Goal: Task Accomplishment & Management: Use online tool/utility

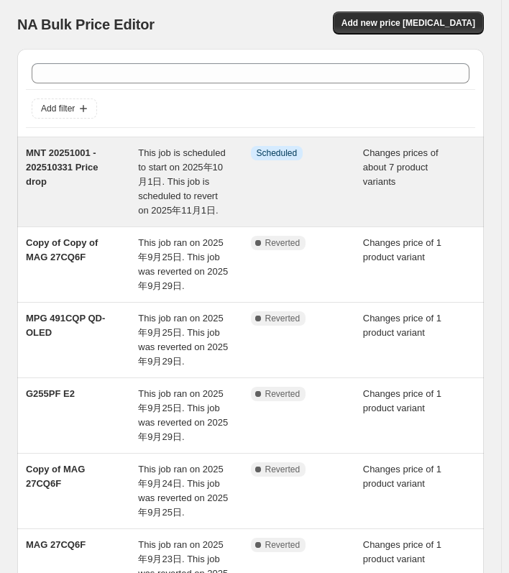
click at [106, 206] on div "MNT 20251001 - 202510331 Price drop" at bounding box center [82, 182] width 112 height 72
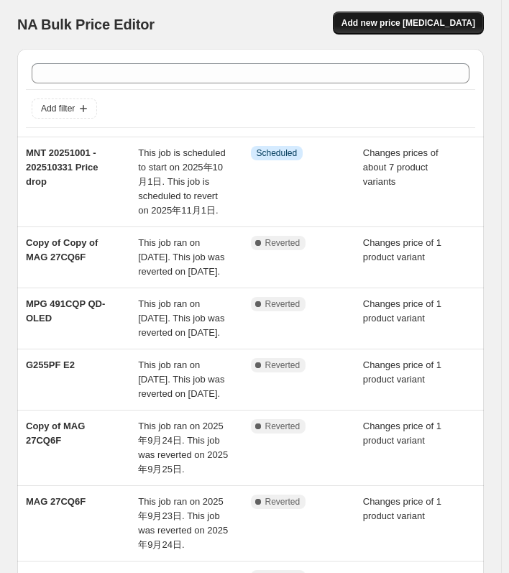
click at [401, 22] on span "Add new price [MEDICAL_DATA]" at bounding box center [408, 23] width 134 height 12
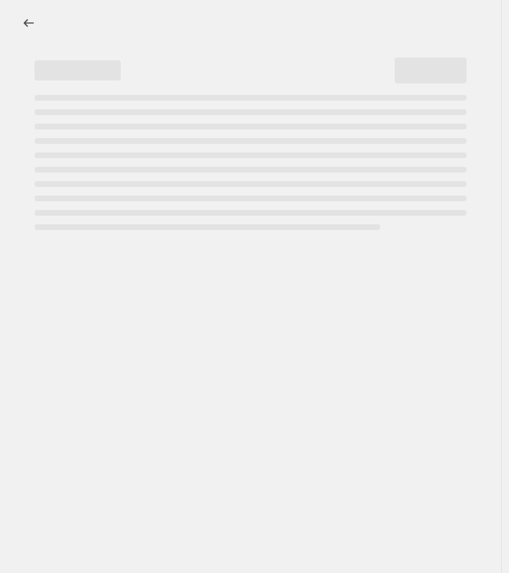
select select "percentage"
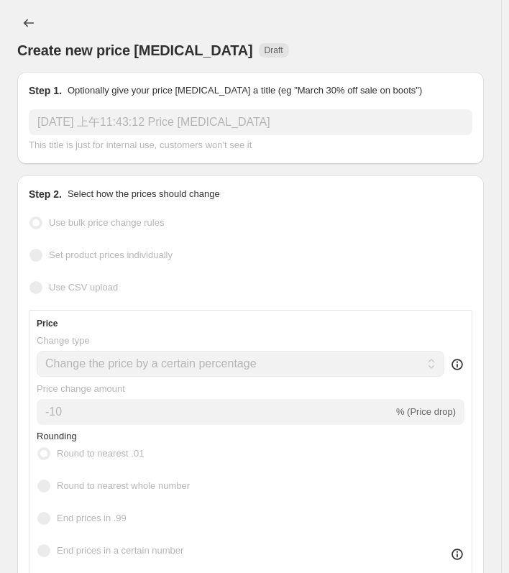
click at [120, 126] on input "[DATE] 上午11:43:12 Price [MEDICAL_DATA]" at bounding box center [251, 122] width 444 height 26
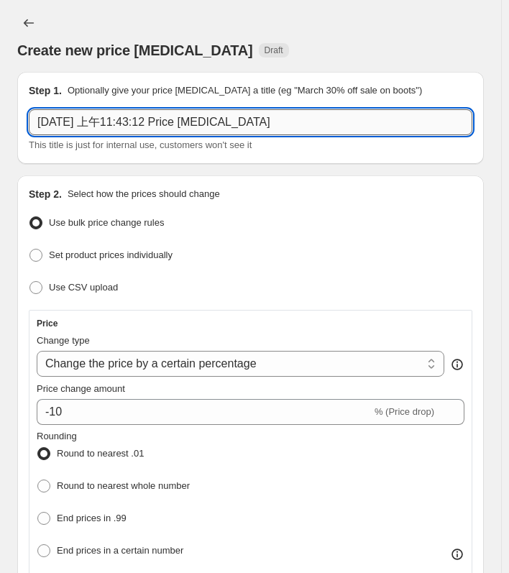
click at [120, 124] on input "[DATE] 上午11:43:12 Price [MEDICAL_DATA]" at bounding box center [251, 122] width 444 height 26
click at [183, 132] on input "MNT 2-Pack price" at bounding box center [251, 122] width 444 height 26
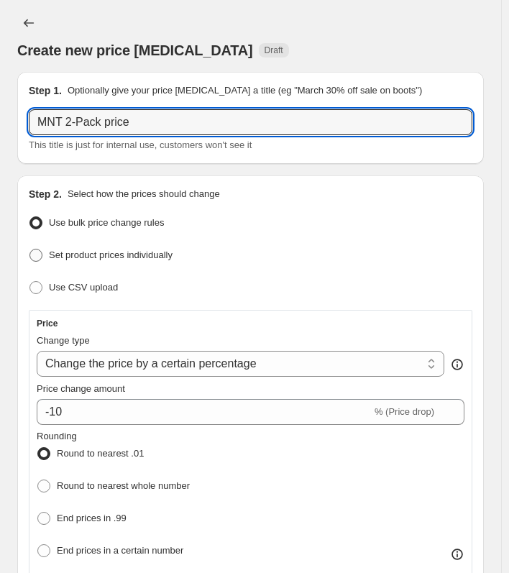
type input "MNT 2-Pack price"
click at [156, 248] on span "Set product prices individually" at bounding box center [111, 255] width 124 height 14
click at [30, 249] on input "Set product prices individually" at bounding box center [29, 249] width 1 height 1
radio input "true"
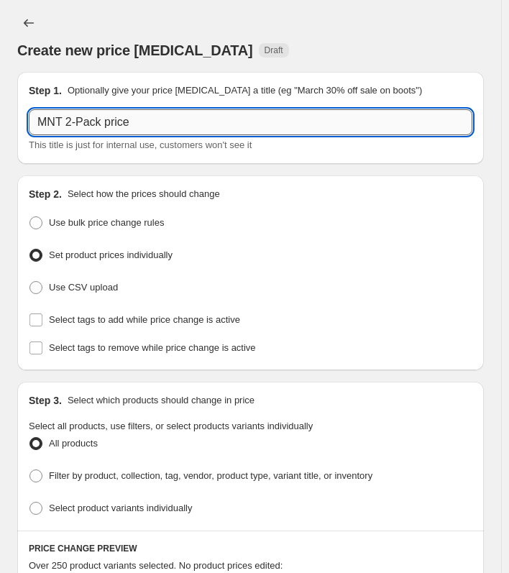
click at [172, 124] on input "MNT 2-Pack price" at bounding box center [251, 122] width 444 height 26
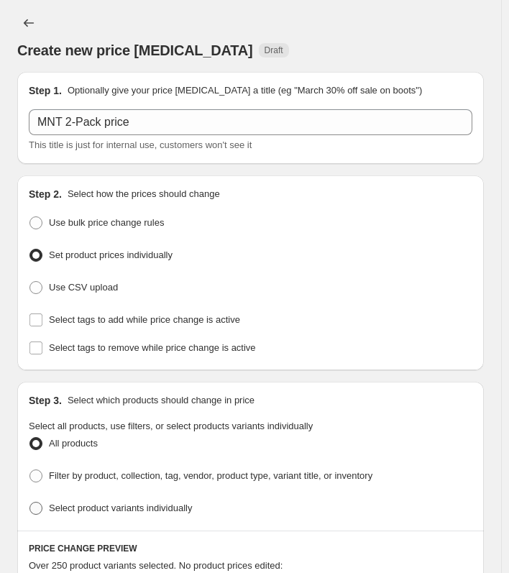
click at [141, 505] on span "Select product variants individually" at bounding box center [120, 507] width 143 height 11
click at [30, 502] on input "Select product variants individually" at bounding box center [29, 502] width 1 height 1
radio input "true"
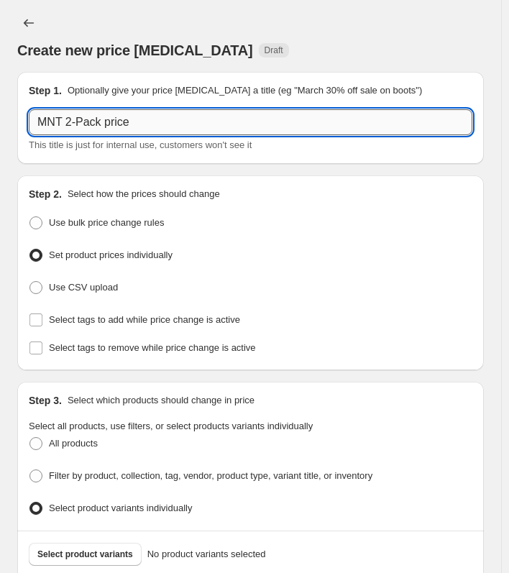
click at [182, 128] on input "MNT 2-Pack price" at bounding box center [251, 122] width 444 height 26
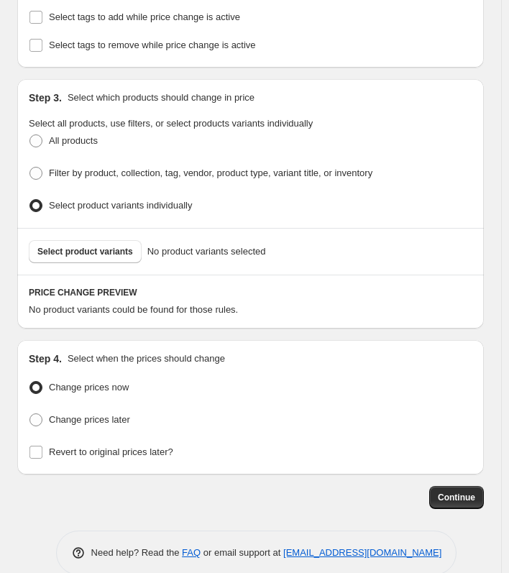
scroll to position [318, 0]
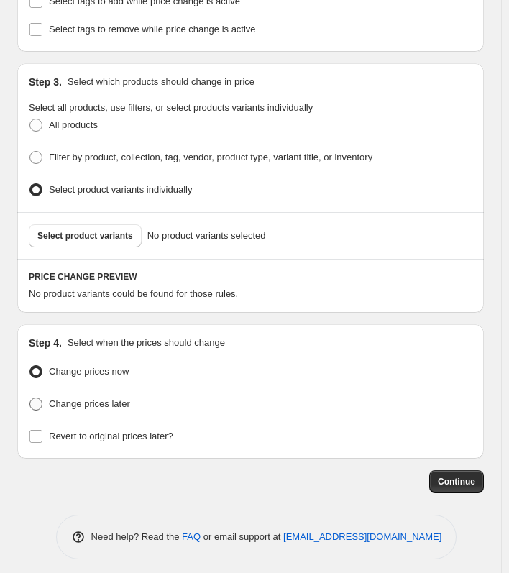
type input "MNT 2-Pack price [DATE]-[DATE]"
click at [99, 398] on span "Change prices later" at bounding box center [89, 403] width 81 height 11
click at [30, 398] on input "Change prices later" at bounding box center [29, 398] width 1 height 1
radio input "true"
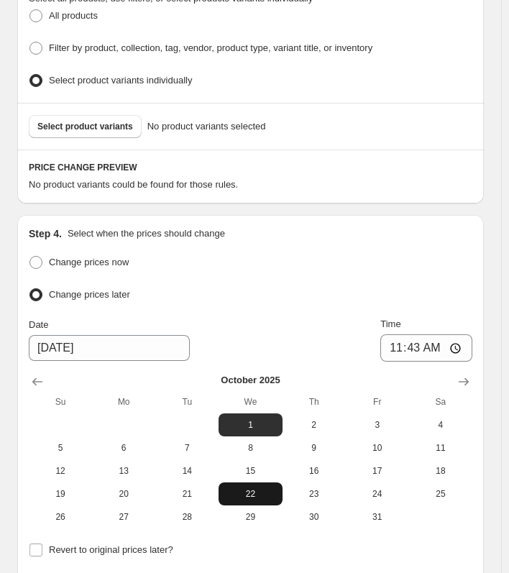
scroll to position [495, 0]
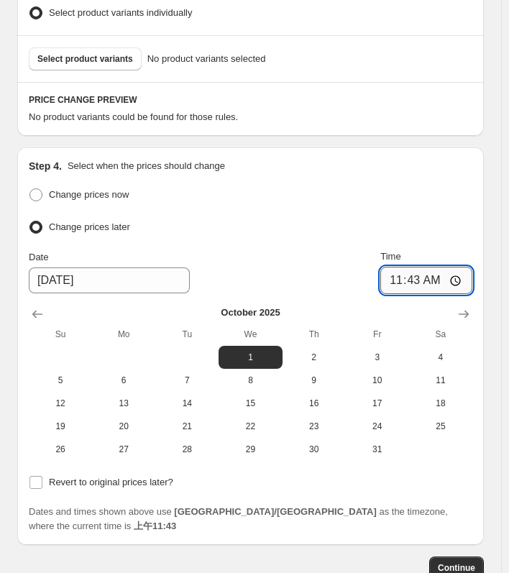
click at [452, 269] on input "11:43" at bounding box center [426, 280] width 92 height 27
click at [464, 272] on input "11:43" at bounding box center [426, 280] width 92 height 27
type input "06:01"
click at [310, 231] on div "Change prices now Change prices later Date [DATE] Time 06:[DATE] Mo Tu We Th Fr…" at bounding box center [251, 323] width 444 height 276
click at [39, 477] on input "Revert to original prices later?" at bounding box center [35, 482] width 13 height 13
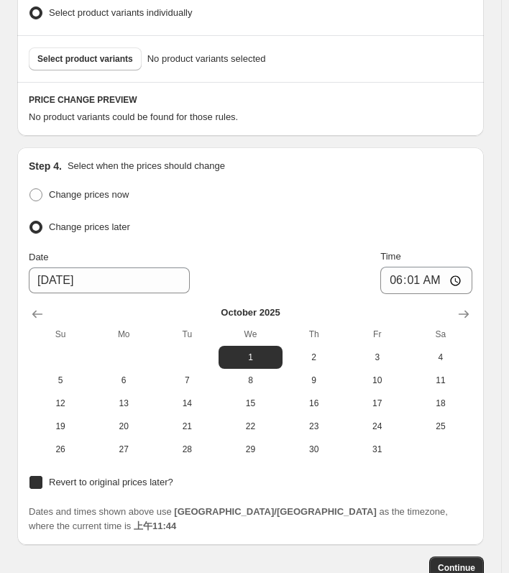
checkbox input "true"
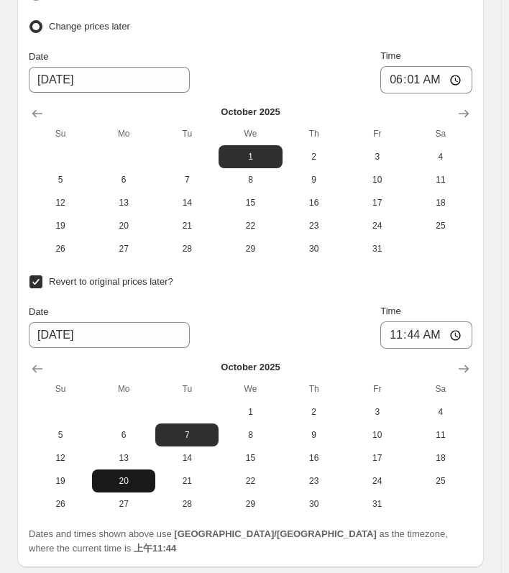
scroll to position [711, 0]
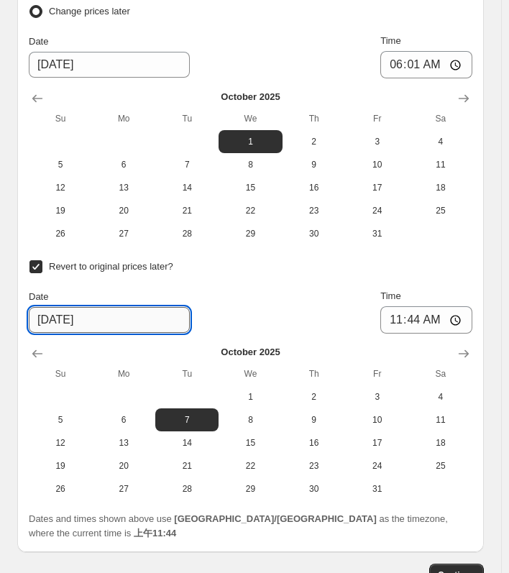
click at [75, 307] on input "[DATE]" at bounding box center [109, 320] width 161 height 26
click at [90, 313] on input "[DATE]" at bounding box center [109, 320] width 161 height 26
click at [42, 312] on input "[DATE]" at bounding box center [109, 320] width 161 height 26
click at [466, 58] on input "06:01" at bounding box center [426, 64] width 92 height 27
type input "06:00"
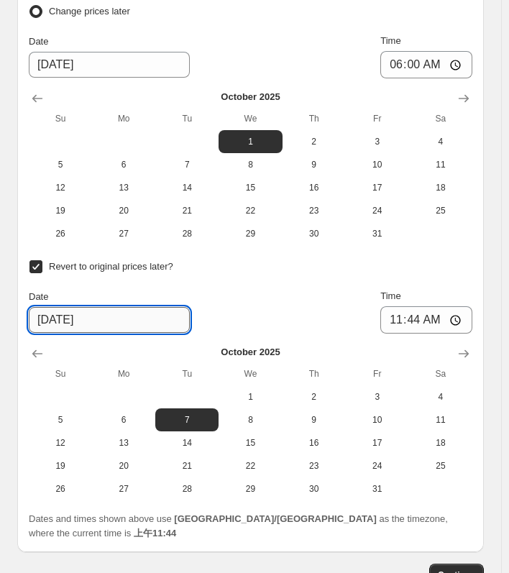
click at [54, 312] on input "[DATE]" at bounding box center [109, 320] width 161 height 26
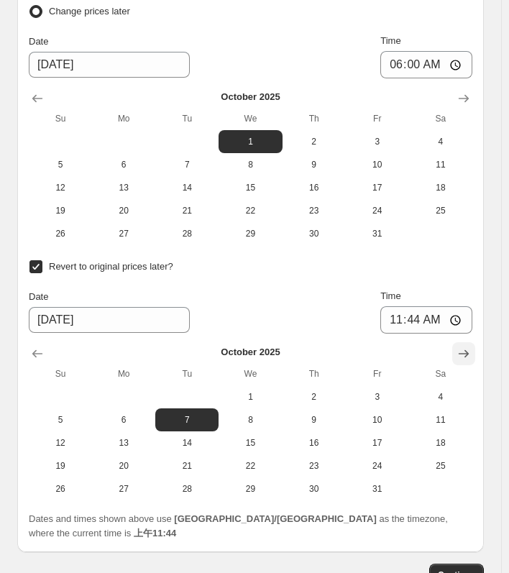
click at [470, 346] on icon "Show next month, November 2025" at bounding box center [463, 353] width 14 height 14
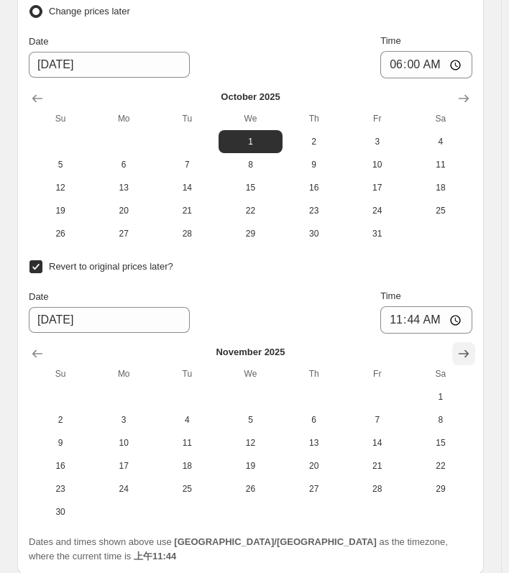
click at [470, 346] on icon "Show next month, December 2025" at bounding box center [463, 353] width 14 height 14
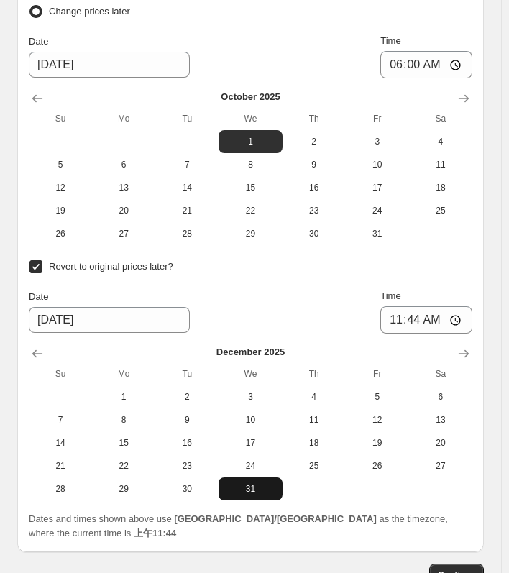
click at [270, 484] on span "31" at bounding box center [250, 489] width 52 height 12
type input "[DATE]"
click at [403, 311] on input "11:44" at bounding box center [426, 319] width 92 height 27
click at [444, 311] on input "11:44" at bounding box center [426, 319] width 92 height 27
click at [470, 308] on input "11:44" at bounding box center [426, 319] width 92 height 27
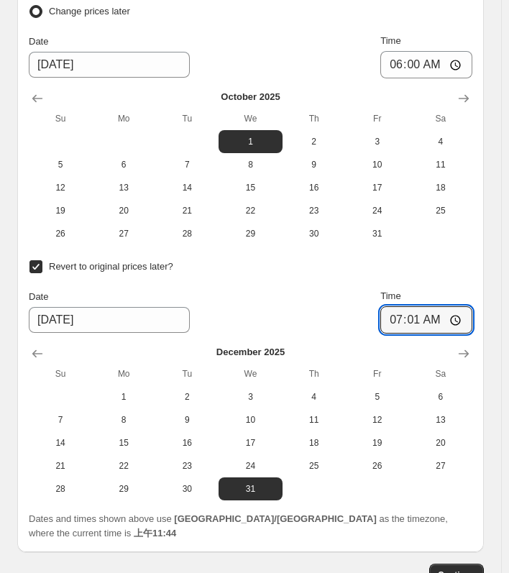
type input "07:01"
click at [444, 257] on div "Revert to original prices later?" at bounding box center [251, 267] width 444 height 21
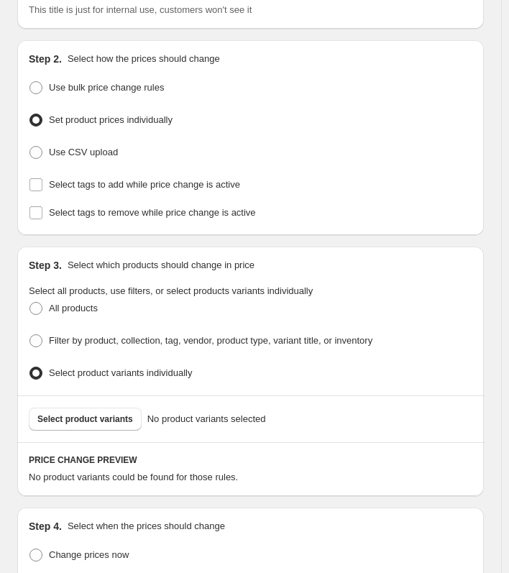
scroll to position [144, 0]
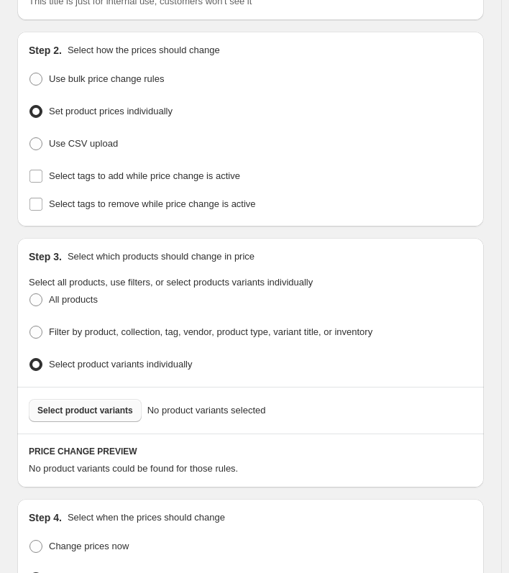
click at [102, 405] on span "Select product variants" at bounding box center [85, 411] width 96 height 12
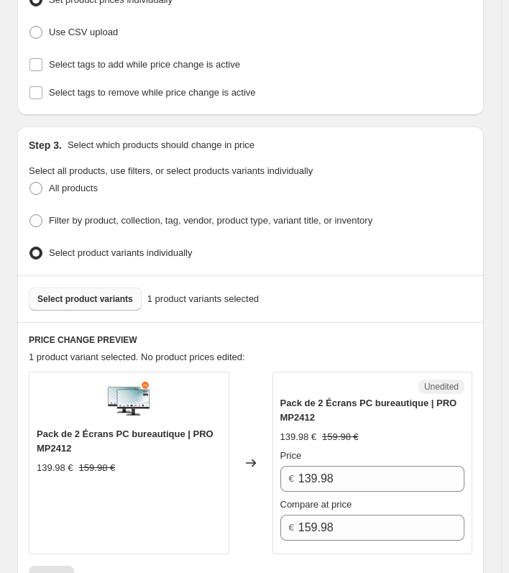
scroll to position [359, 0]
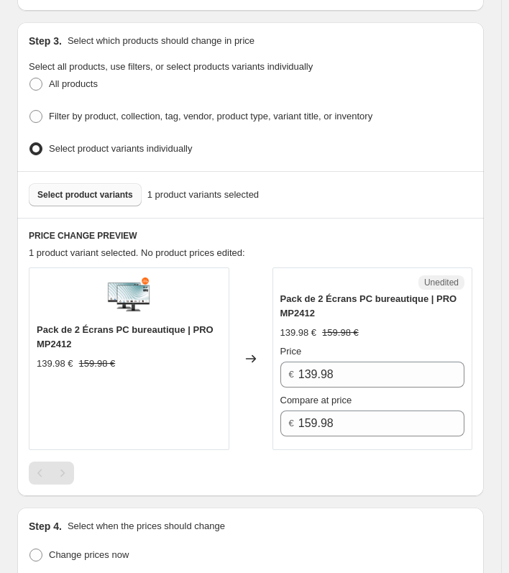
click at [97, 194] on span "Select product variants" at bounding box center [85, 195] width 96 height 12
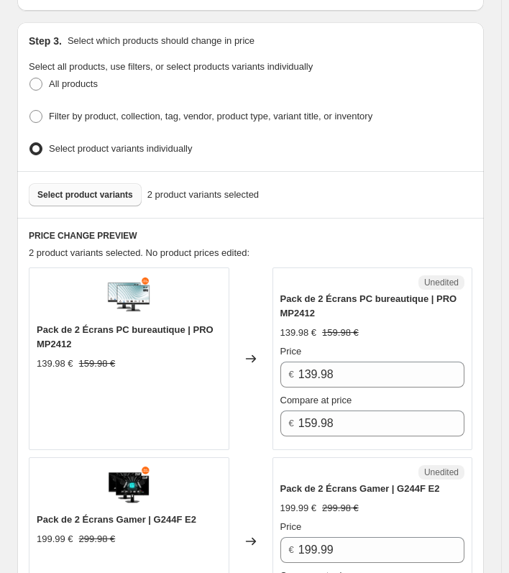
click at [111, 196] on button "Select product variants" at bounding box center [85, 194] width 113 height 23
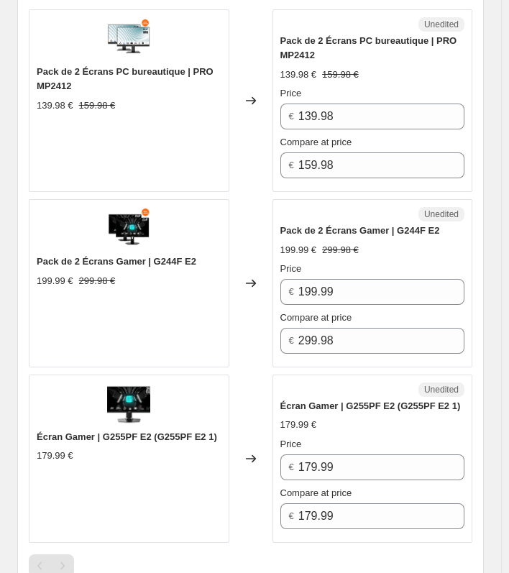
scroll to position [575, 0]
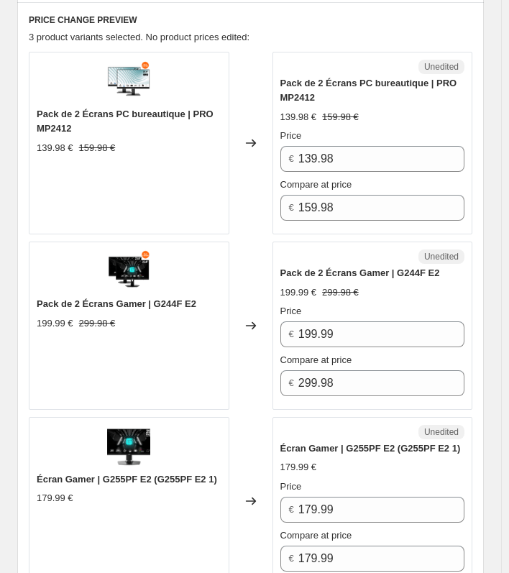
click at [131, 479] on span "Écran Gamer | G255PF E2 (G255PF E2 1)" at bounding box center [127, 479] width 180 height 11
copy span "G255PF"
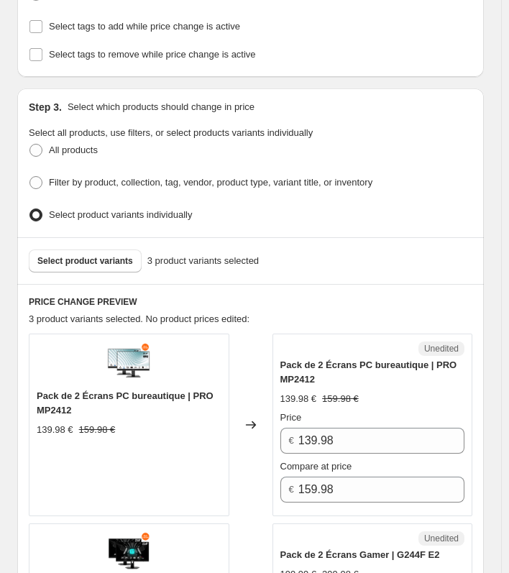
scroll to position [288, 0]
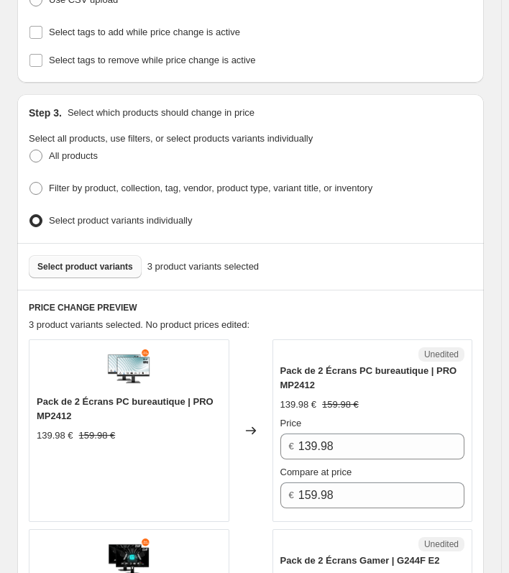
click at [72, 272] on div "Select product variants 3 product variants selected" at bounding box center [250, 266] width 467 height 47
click at [71, 266] on span "Select product variants" at bounding box center [85, 267] width 96 height 12
click at [108, 255] on button "Select product variants" at bounding box center [85, 266] width 113 height 23
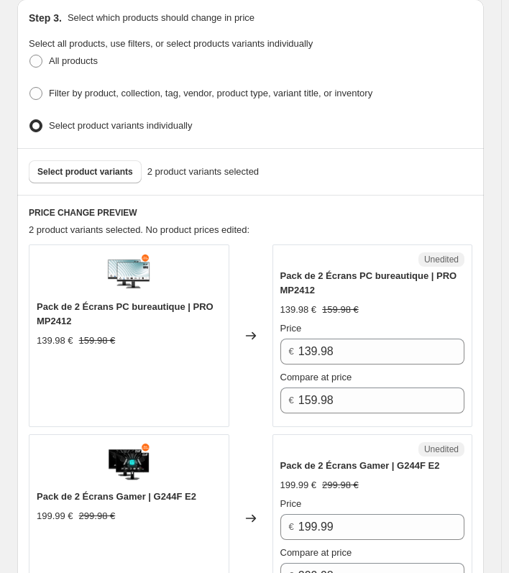
scroll to position [359, 0]
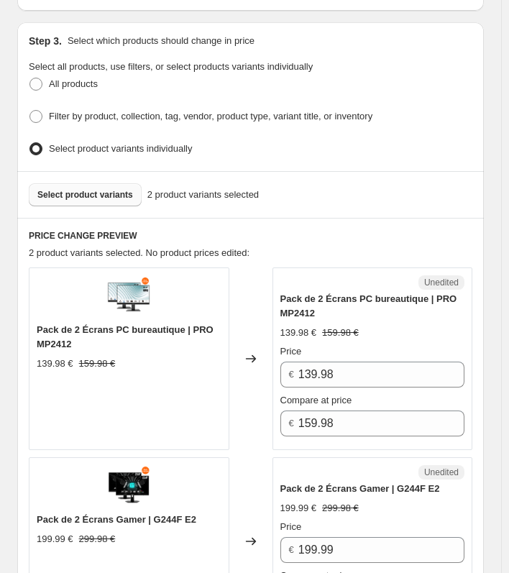
click at [104, 183] on button "Select product variants" at bounding box center [85, 194] width 113 height 23
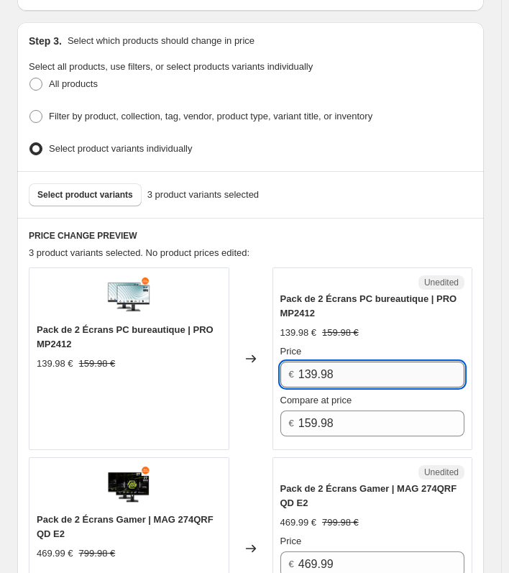
click at [366, 369] on input "139.98" at bounding box center [381, 375] width 166 height 26
drag, startPoint x: 371, startPoint y: 367, endPoint x: 311, endPoint y: 370, distance: 60.4
click at [310, 370] on input "139.98" at bounding box center [381, 375] width 166 height 26
type input "1"
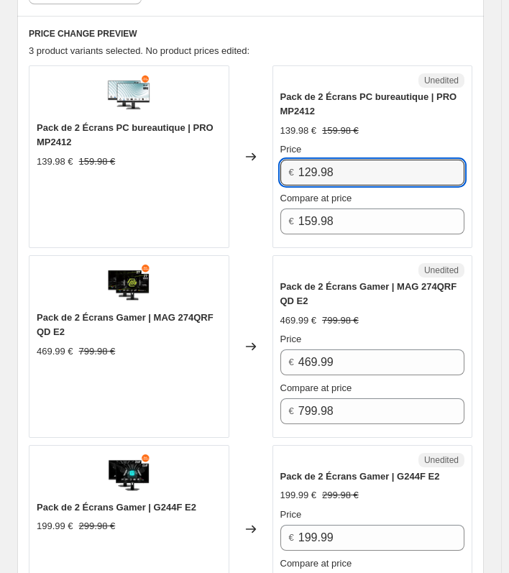
scroll to position [575, 0]
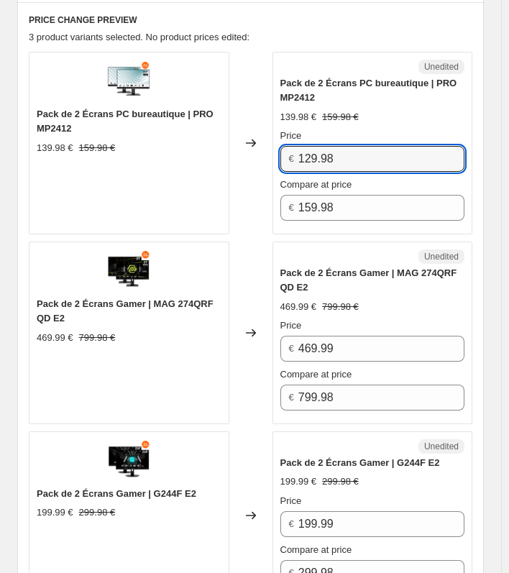
type input "129.98"
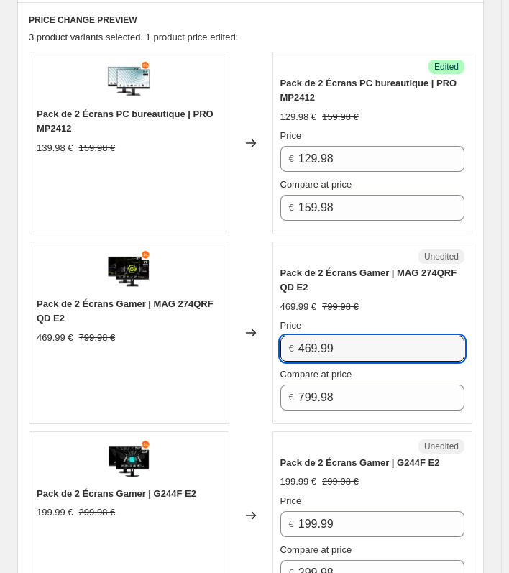
drag, startPoint x: 375, startPoint y: 344, endPoint x: 276, endPoint y: 337, distance: 98.7
click at [276, 337] on div "Unedited Pack de 2 Écrans Gamer | MAG 274QRF QD E2 469.99 € 799.98 € Price € 46…" at bounding box center [372, 333] width 201 height 183
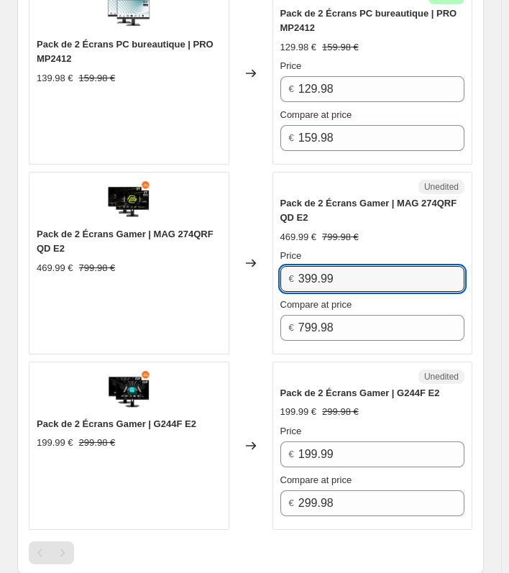
scroll to position [647, 0]
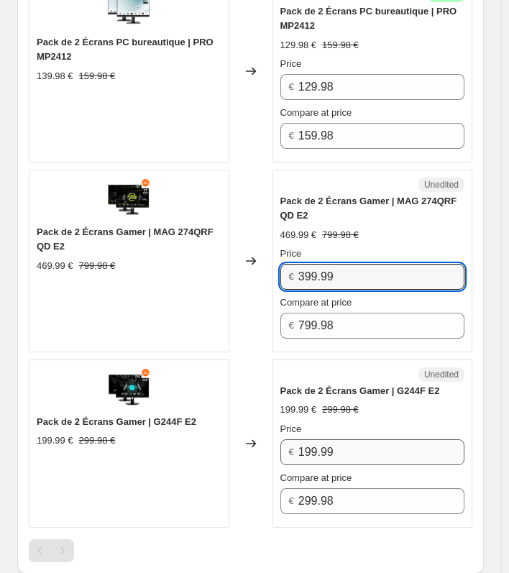
type input "399.99"
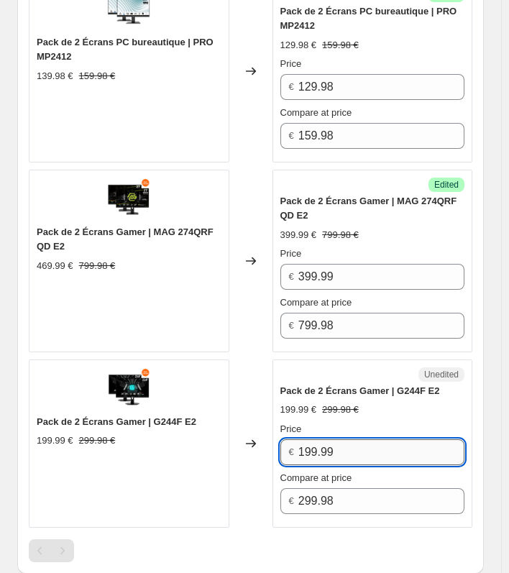
click at [367, 442] on input "199.99" at bounding box center [381, 452] width 166 height 26
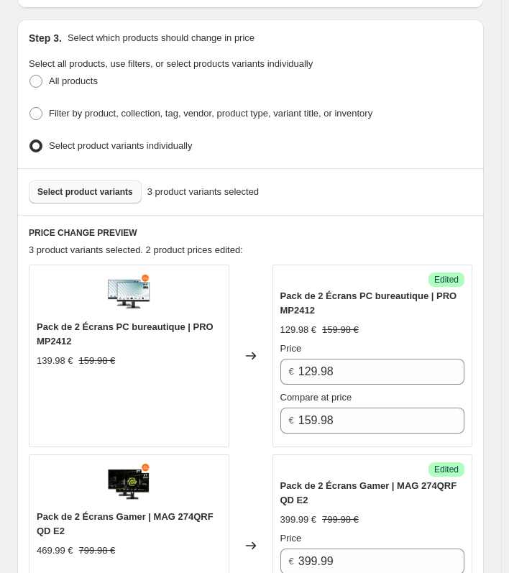
scroll to position [359, 0]
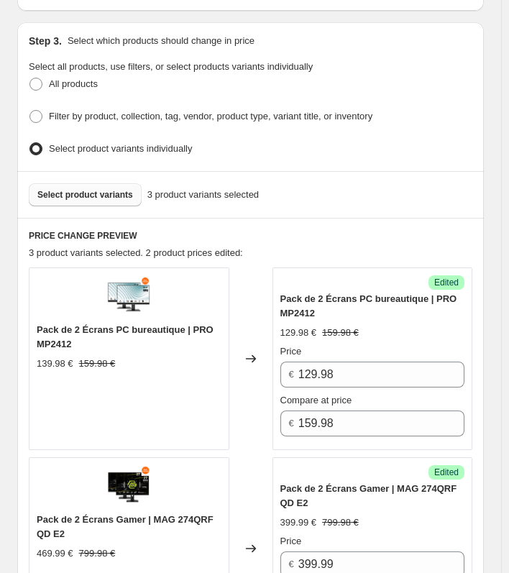
click at [108, 194] on span "Select product variants" at bounding box center [85, 195] width 96 height 12
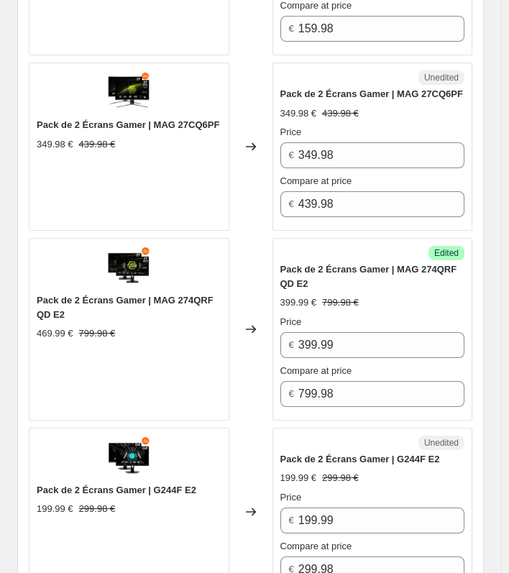
scroll to position [791, 0]
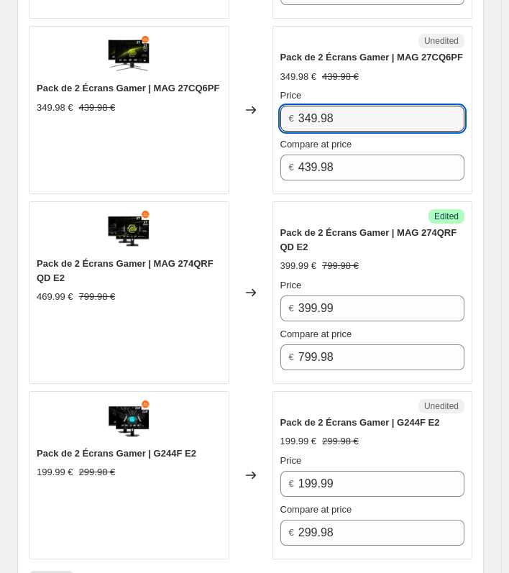
drag, startPoint x: 369, startPoint y: 115, endPoint x: 293, endPoint y: 109, distance: 75.7
click at [293, 109] on div "€ 349.98" at bounding box center [372, 119] width 185 height 26
type input "319.98"
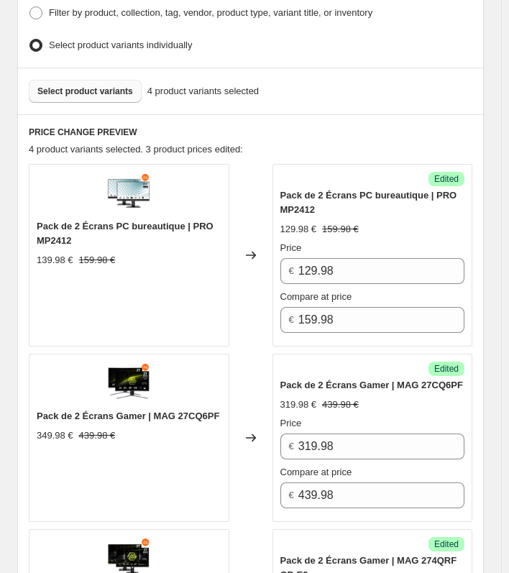
scroll to position [431, 0]
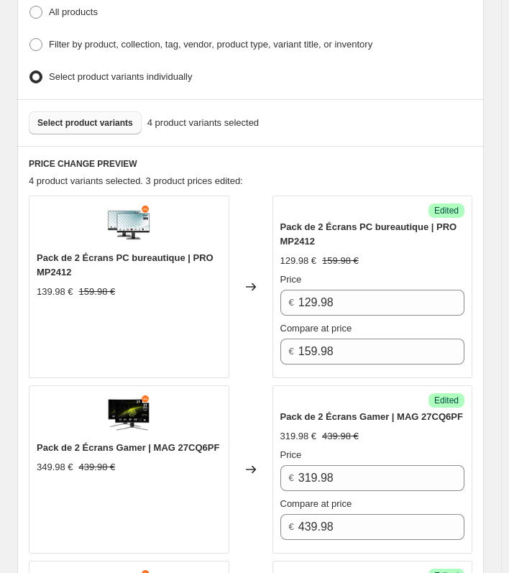
click at [75, 111] on button "Select product variants" at bounding box center [85, 122] width 113 height 23
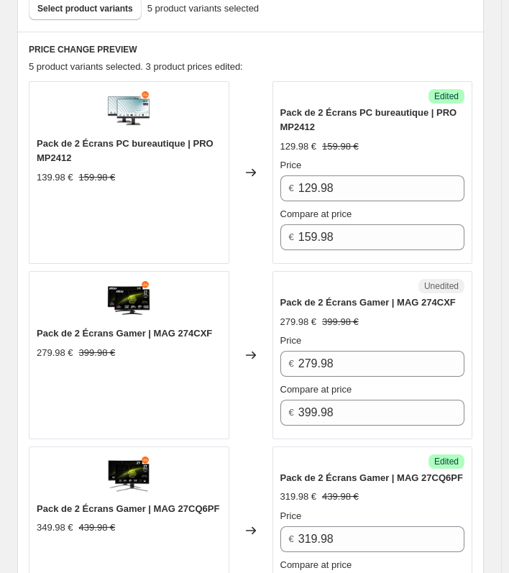
scroll to position [503, 0]
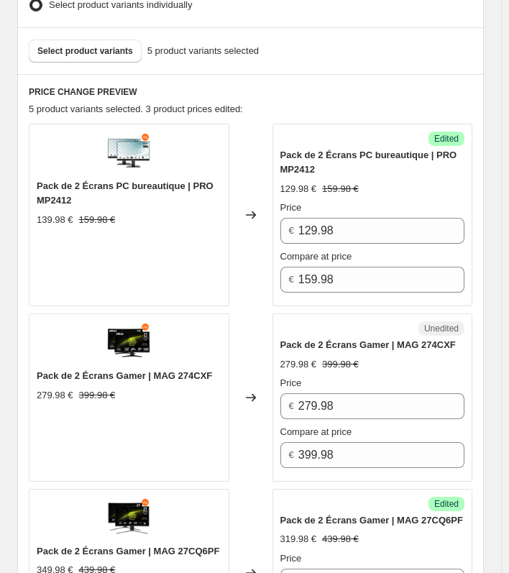
click at [311, 86] on h6 "PRICE CHANGE PREVIEW" at bounding box center [251, 92] width 444 height 12
click at [321, 86] on h6 "PRICE CHANGE PREVIEW" at bounding box center [251, 92] width 444 height 12
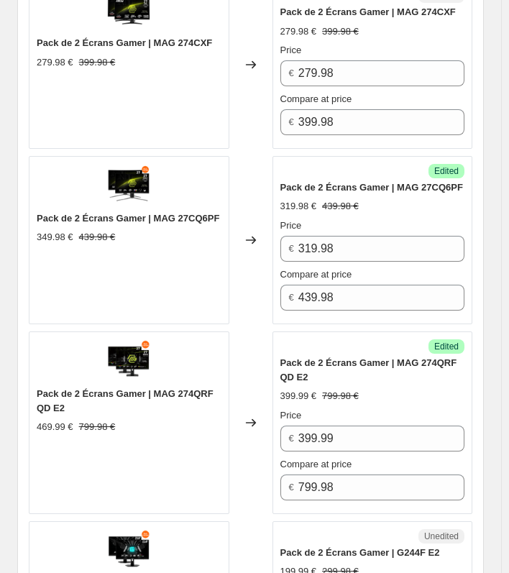
scroll to position [791, 0]
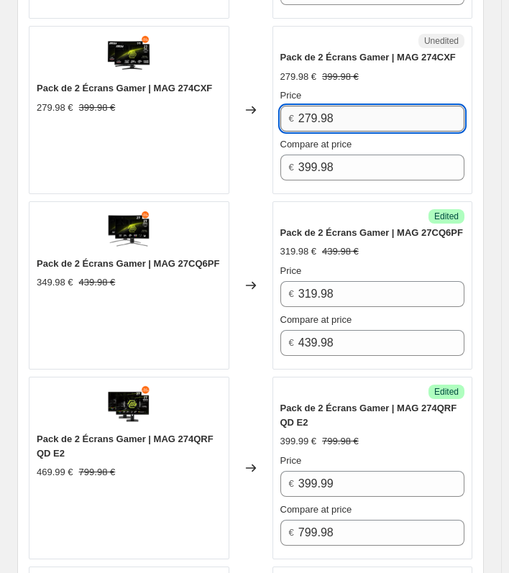
click at [363, 106] on input "279.98" at bounding box center [381, 119] width 166 height 26
drag, startPoint x: 375, startPoint y: 115, endPoint x: 308, endPoint y: 116, distance: 66.9
click at [308, 116] on input "279.98" at bounding box center [381, 119] width 166 height 26
type input "299.98"
click at [219, 201] on div "Pack de 2 Écrans Gamer | MAG 27CQ6PF 349.98 € 439.98 €" at bounding box center [129, 285] width 201 height 168
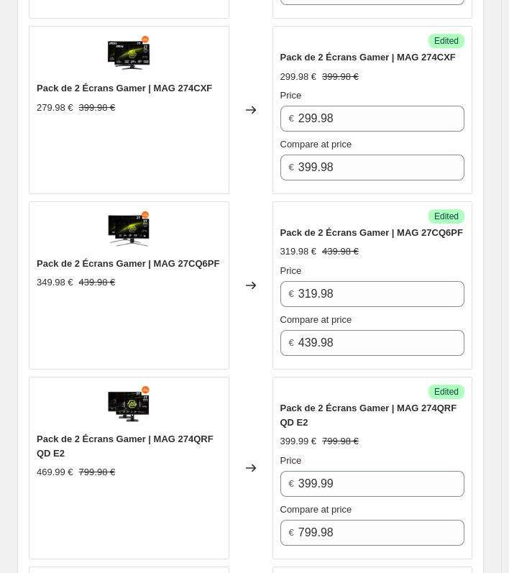
click at [211, 91] on div "Pack de 2 Écrans Gamer | MAG 274CXF 279.98 € 399.98 €" at bounding box center [129, 97] width 185 height 33
click at [465, 58] on div "Pack de 2 Écrans Gamer | MAG 274CXF" at bounding box center [372, 57] width 185 height 14
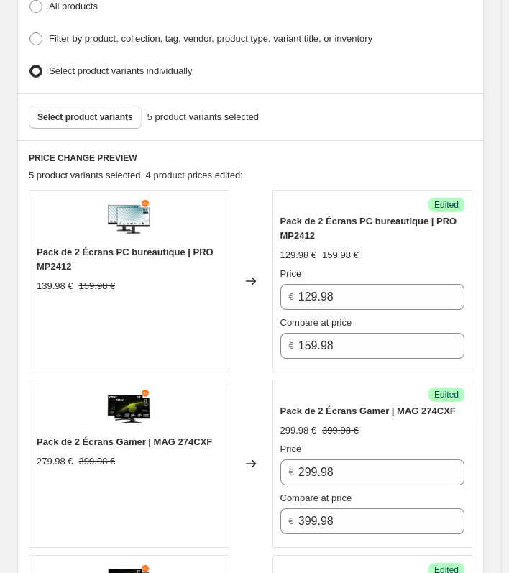
scroll to position [431, 0]
